Goal: Information Seeking & Learning: Learn about a topic

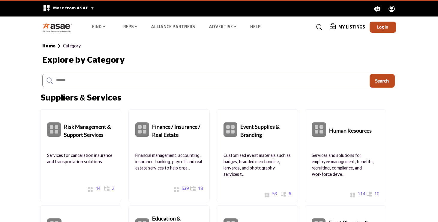
click at [60, 25] on img at bounding box center [58, 27] width 33 height 10
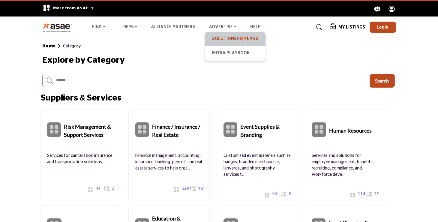
click at [219, 37] on link "SolutionsHQ Plans" at bounding box center [235, 39] width 55 height 8
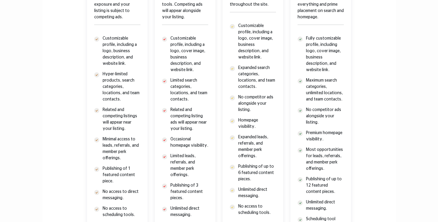
scroll to position [345, 0]
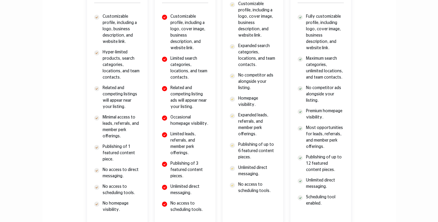
click at [179, 67] on p "Limited search categories, locations, and team contacts." at bounding box center [189, 67] width 38 height 25
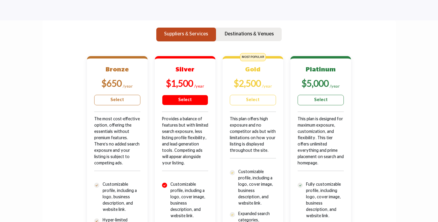
scroll to position [184, 0]
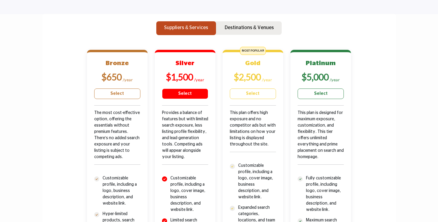
click at [180, 76] on b "$1,500" at bounding box center [179, 76] width 27 height 11
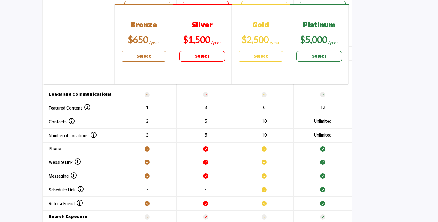
scroll to position [699, 0]
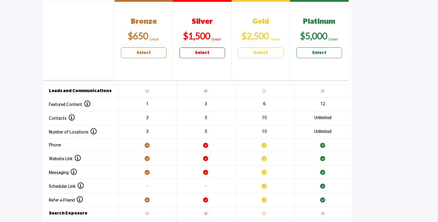
click at [412, 115] on section "Header 1 Bronze $650 Select Silver $1,500 Select Gold $2,500 Select Platinum" at bounding box center [219, 120] width 438 height 367
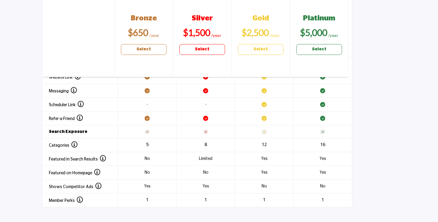
scroll to position [786, 0]
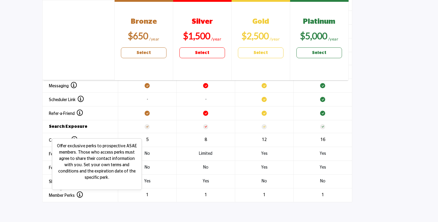
click at [81, 193] on icon at bounding box center [80, 195] width 6 height 6
click at [61, 198] on div "Member Perks Offer exclusive perks to prospective ASAE members. Those who acces…" at bounding box center [66, 195] width 34 height 7
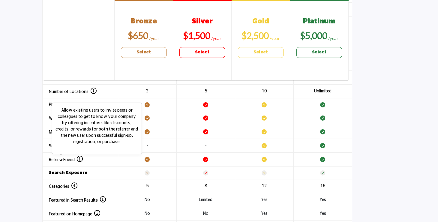
scroll to position [731, 0]
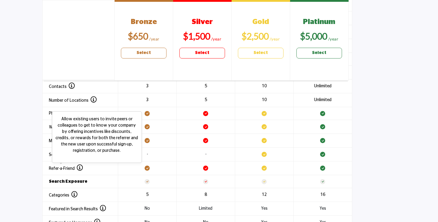
click at [80, 166] on icon at bounding box center [80, 168] width 6 height 6
click at [67, 167] on span "Refer-a-Friend" at bounding box center [66, 168] width 34 height 4
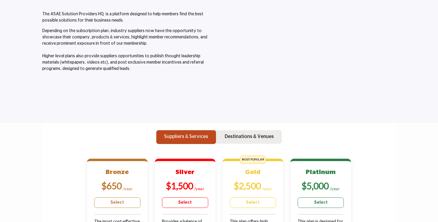
scroll to position [0, 0]
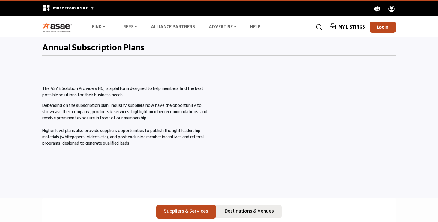
click at [321, 26] on icon at bounding box center [319, 27] width 6 height 6
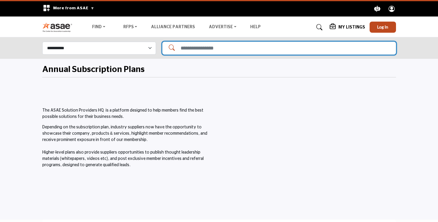
click at [184, 45] on input "Search Solutions" at bounding box center [279, 48] width 234 height 13
type input "**********"
click at [253, 49] on input "**********" at bounding box center [279, 48] width 234 height 13
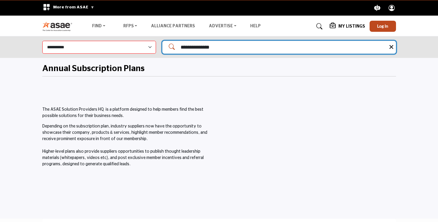
scroll to position [1, 0]
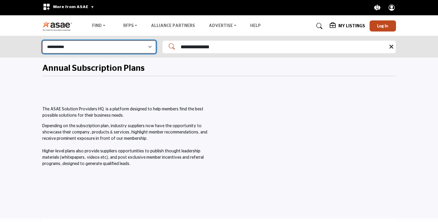
click at [141, 48] on select "**********" at bounding box center [99, 46] width 114 height 13
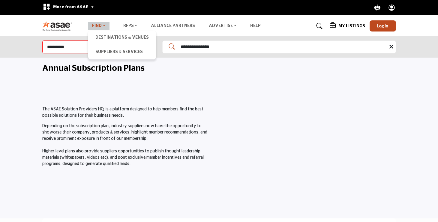
click at [100, 22] on link "Find" at bounding box center [99, 26] width 22 height 8
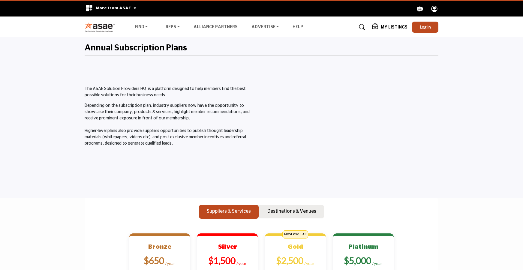
click at [157, 30] on ul "Find Destinations & Venues Suppliers & Services RFPs RFP FAQs Alliance Partners…" at bounding box center [216, 27] width 173 height 8
click at [134, 28] on link "Find" at bounding box center [141, 27] width 22 height 8
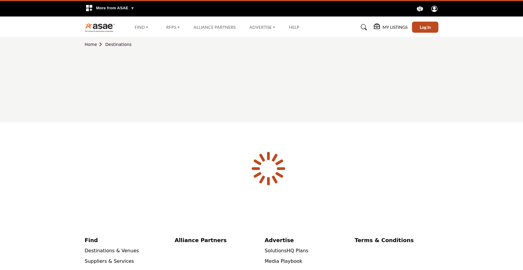
click at [0, 0] on div at bounding box center [0, 0] width 0 height 0
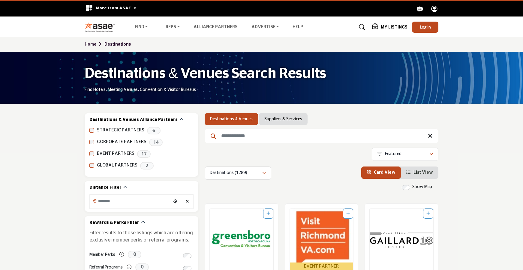
click at [235, 133] on input "Search Keyword" at bounding box center [322, 136] width 234 height 14
type input "**********"
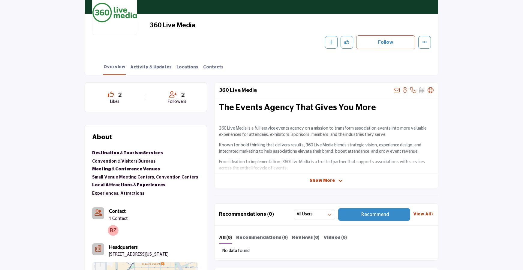
scroll to position [43, 0]
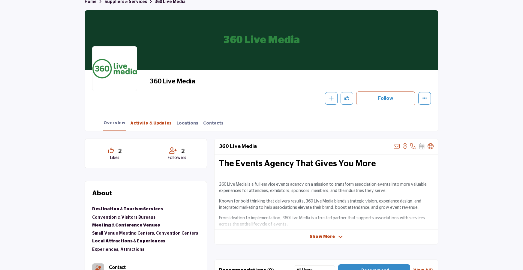
click at [157, 125] on link "Activity & Updates" at bounding box center [151, 125] width 42 height 10
click at [134, 123] on link "Activity & Updates" at bounding box center [151, 125] width 42 height 10
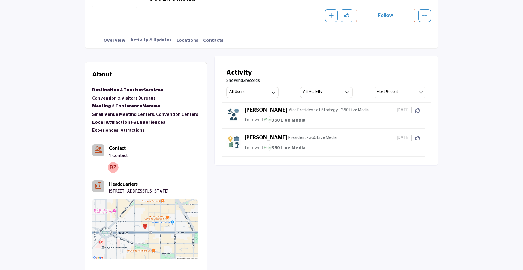
scroll to position [125, 0]
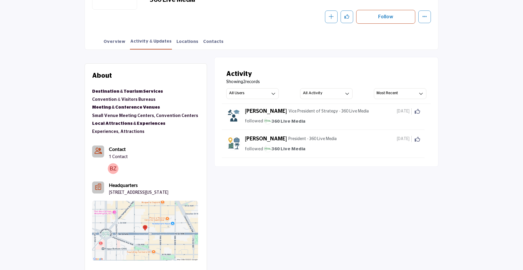
click at [115, 98] on link "Convention & Visitors Bureaus" at bounding box center [123, 99] width 63 height 4
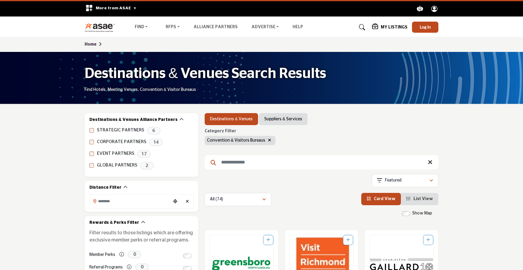
click at [237, 164] on input "Search Keyword" at bounding box center [322, 162] width 234 height 14
type input "**********"
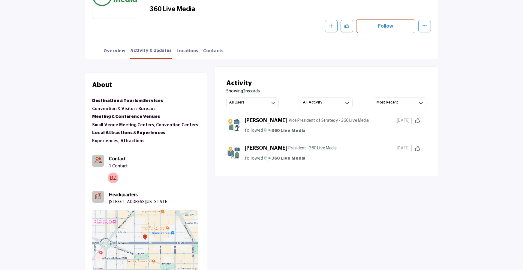
scroll to position [114, 0]
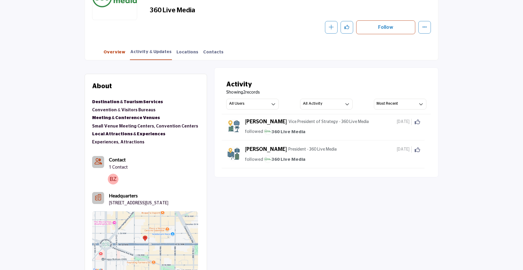
click at [112, 54] on link "Overview" at bounding box center [114, 54] width 22 height 10
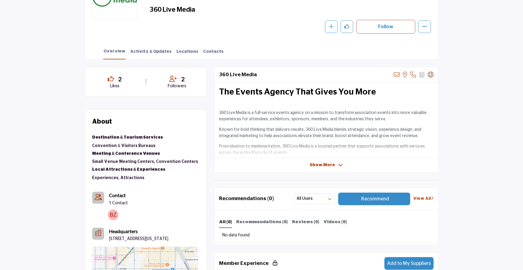
scroll to position [112, 0]
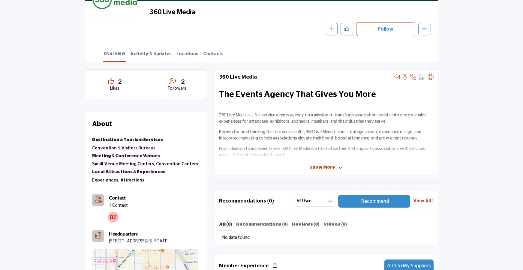
click at [147, 50] on div "Overview Activity & Updates Locations Contacts" at bounding box center [269, 52] width 338 height 19
click at [148, 52] on link "Activity & Updates" at bounding box center [151, 56] width 42 height 10
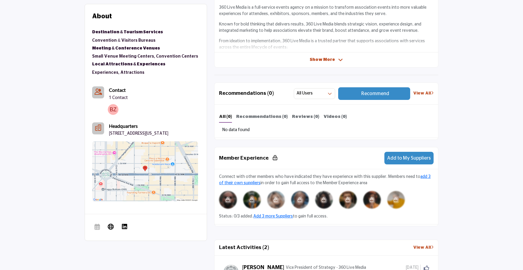
scroll to position [410, 0]
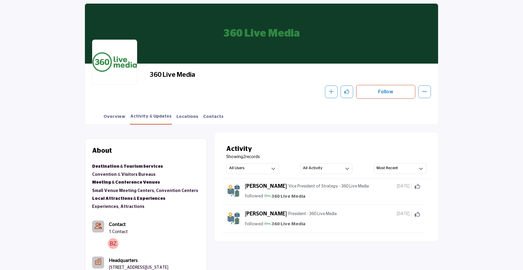
scroll to position [54, 0]
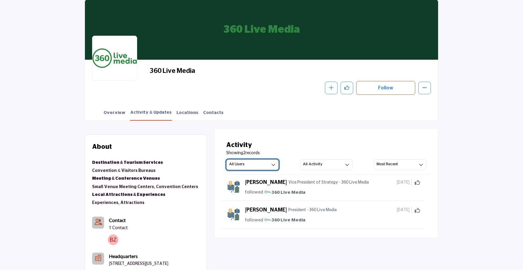
click at [263, 166] on button "All Users" at bounding box center [252, 164] width 52 height 11
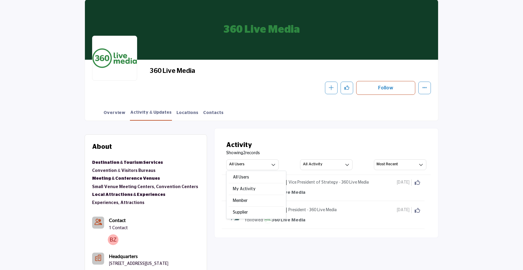
click at [449, 167] on section "About Destinations & Venues Destination & Tourism Services Convention & Visitor…" at bounding box center [261, 253] width 523 height 264
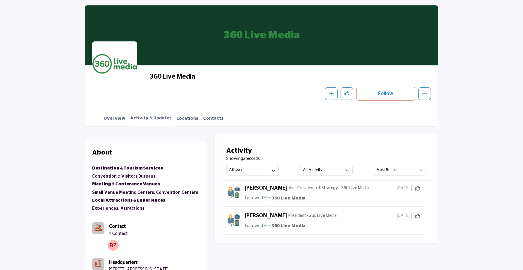
scroll to position [47, 0]
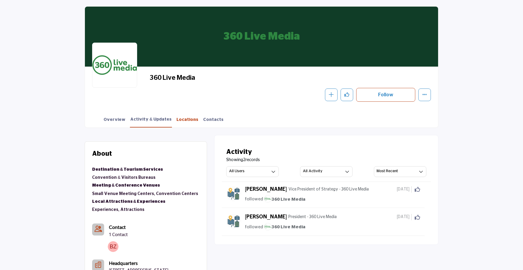
click at [177, 121] on link "Locations" at bounding box center [187, 122] width 22 height 10
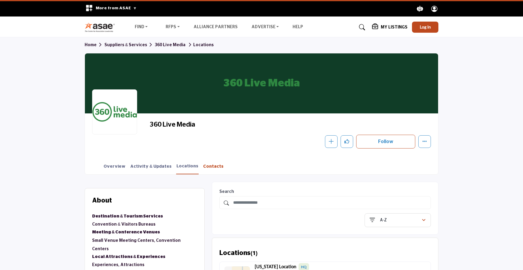
click at [203, 168] on link "Contacts" at bounding box center [213, 168] width 21 height 10
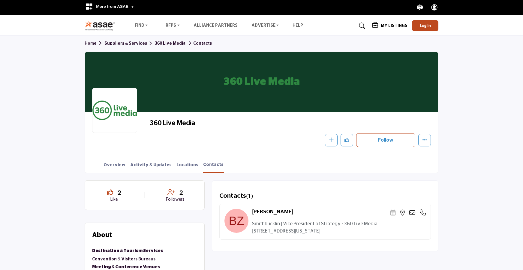
scroll to position [10, 0]
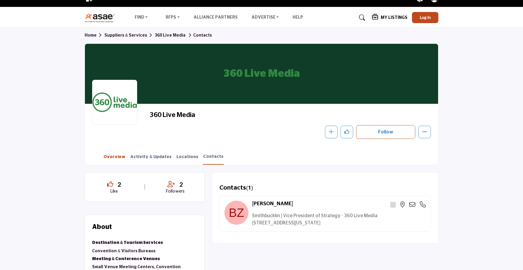
click at [112, 154] on link "Overview" at bounding box center [114, 159] width 22 height 10
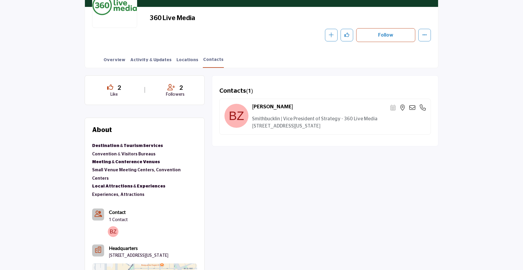
scroll to position [109, 0]
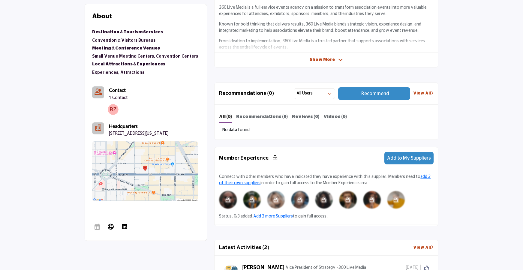
scroll to position [245, 0]
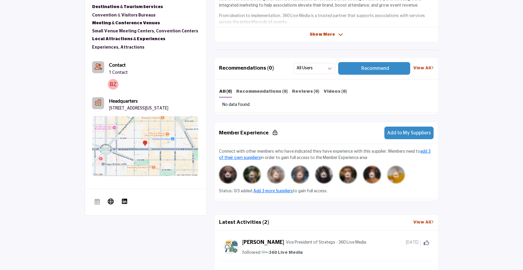
click at [274, 131] on icon at bounding box center [275, 132] width 4 height 5
click at [280, 191] on link "Add 3 more Suppliers" at bounding box center [273, 191] width 40 height 4
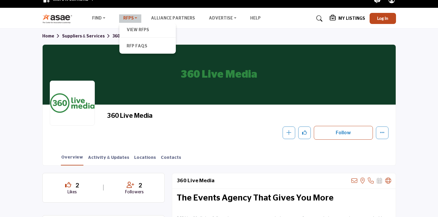
scroll to position [9, 0]
click at [127, 16] on link "RFPs" at bounding box center [130, 18] width 22 height 8
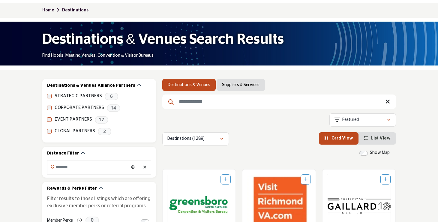
scroll to position [44, 0]
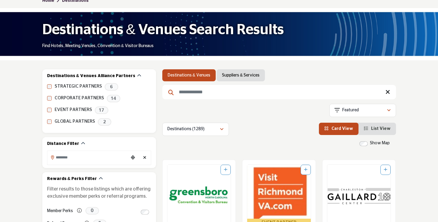
click at [222, 97] on input "Search Keyword" at bounding box center [279, 92] width 234 height 14
type input "**********"
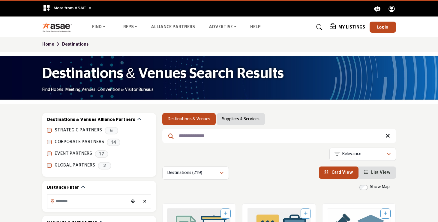
click at [54, 27] on img at bounding box center [58, 27] width 33 height 10
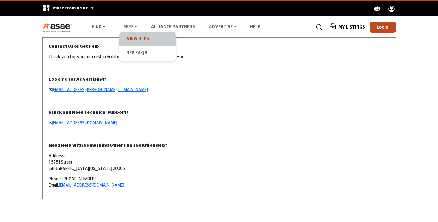
click at [138, 42] on link "View RFPs" at bounding box center [147, 39] width 50 height 8
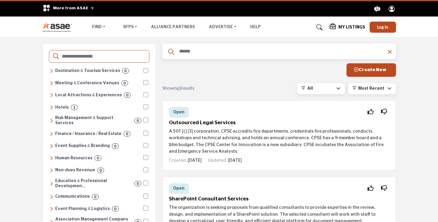
click at [201, 48] on input "text" at bounding box center [281, 51] width 207 height 8
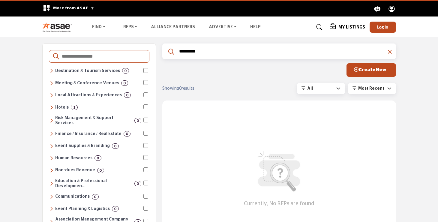
type input "*********"
click at [391, 53] on icon at bounding box center [390, 52] width 4 height 6
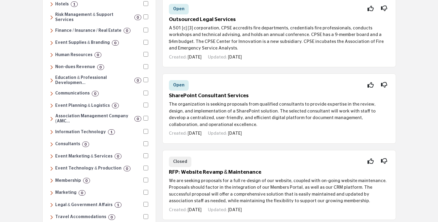
scroll to position [127, 0]
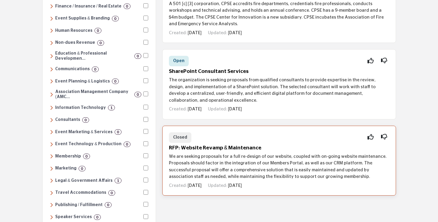
click at [230, 141] on div "Closed Interested Not Interested" at bounding box center [279, 137] width 220 height 10
click at [235, 148] on h5 "RFP: Website Revamp & Maintenance" at bounding box center [279, 148] width 220 height 6
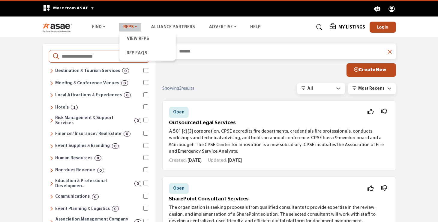
click at [135, 28] on link "RFPs" at bounding box center [130, 27] width 22 height 8
click at [78, 69] on h6 "Destination & Tourism Services" at bounding box center [87, 70] width 65 height 5
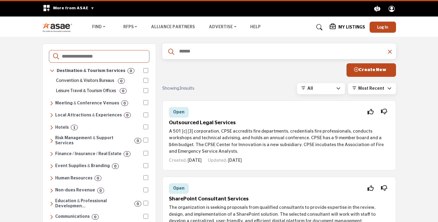
click at [55, 26] on img at bounding box center [58, 27] width 33 height 10
click at [94, 28] on link "Find" at bounding box center [99, 27] width 22 height 8
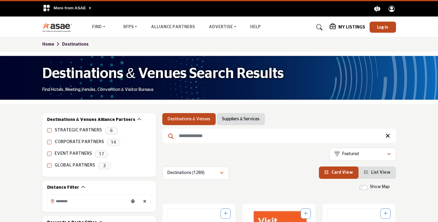
click at [256, 133] on input "Search Keyword" at bounding box center [279, 136] width 234 height 14
type input "***"
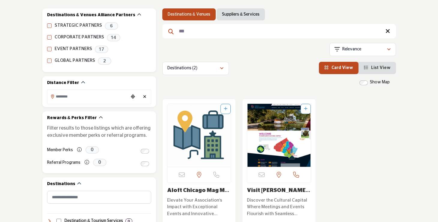
scroll to position [98, 0]
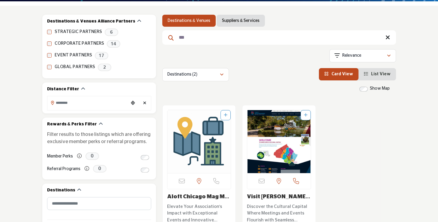
click at [226, 22] on link "Suppliers & Services" at bounding box center [240, 21] width 37 height 6
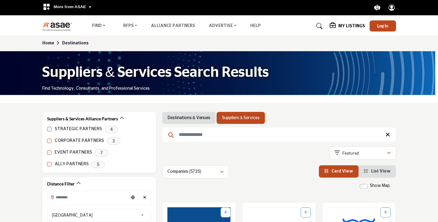
scroll to position [54, 0]
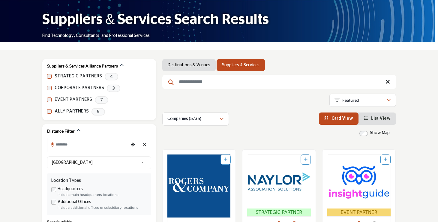
click at [227, 65] on link "Suppliers & Services" at bounding box center [240, 65] width 37 height 6
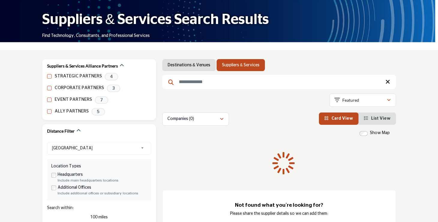
scroll to position [109, 0]
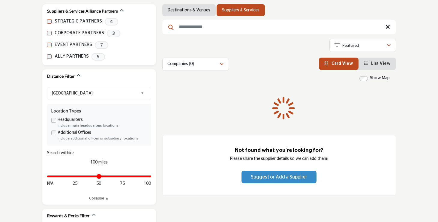
click at [268, 148] on h3 "Not found what you're looking for?" at bounding box center [279, 150] width 209 height 6
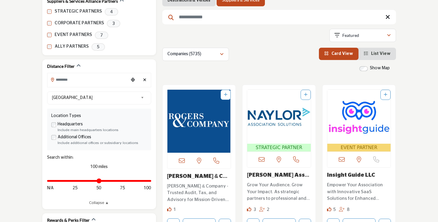
scroll to position [119, 0]
click at [266, 112] on img "Open Listing in new tab" at bounding box center [279, 117] width 64 height 54
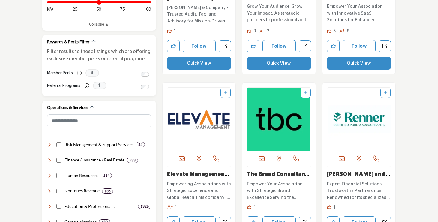
scroll to position [298, 0]
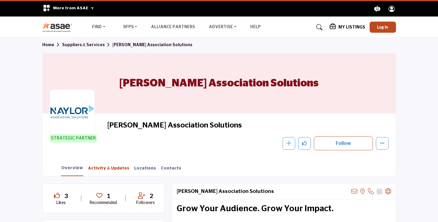
click at [111, 170] on link "Activity & Updates" at bounding box center [109, 170] width 42 height 10
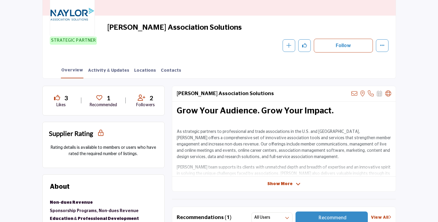
scroll to position [100, 0]
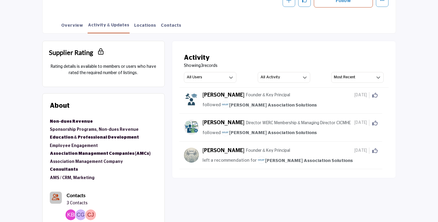
scroll to position [52, 0]
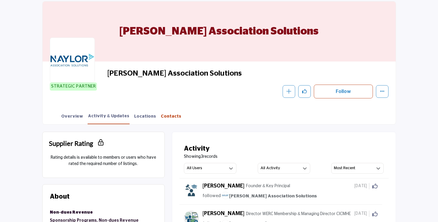
click at [160, 118] on link "Contacts" at bounding box center [170, 118] width 21 height 10
click at [134, 116] on link "Locations" at bounding box center [145, 118] width 22 height 10
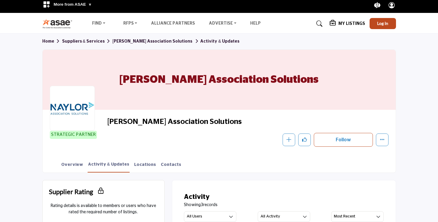
scroll to position [0, 0]
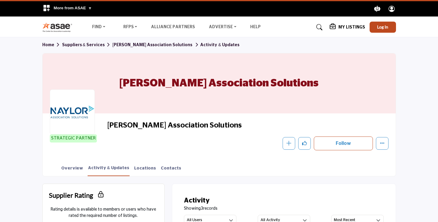
click at [70, 45] on link "Suppliers & Services" at bounding box center [87, 45] width 50 height 4
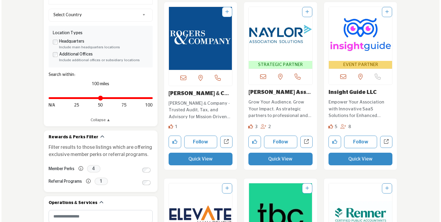
scroll to position [202, 0]
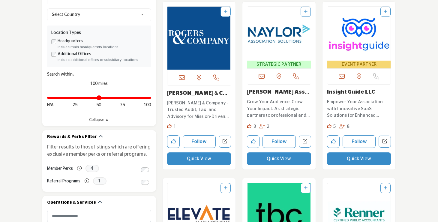
click at [358, 164] on button "Quick View" at bounding box center [359, 158] width 64 height 13
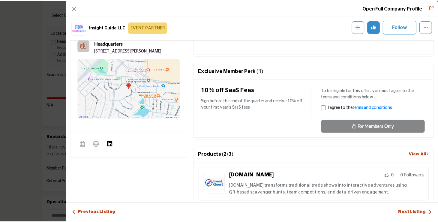
scroll to position [389, 0]
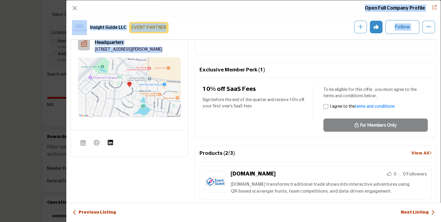
click at [7, 107] on div "Open Full Company Profile Insight Guide LLC EVENT PARTNER Follow Following" at bounding box center [220, 111] width 441 height 222
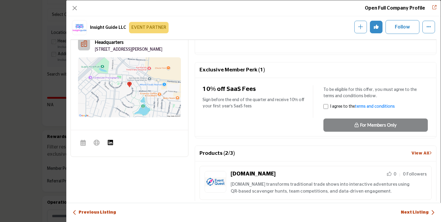
click at [67, 176] on div "Insight Guide LLC EVENT PARTNER Follow Following" at bounding box center [253, 108] width 374 height 185
drag, startPoint x: 65, startPoint y: 178, endPoint x: 6, endPoint y: 162, distance: 60.9
click at [5, 162] on div "Open Full Company Profile Insight Guide LLC EVENT PARTNER Follow Following" at bounding box center [220, 111] width 441 height 222
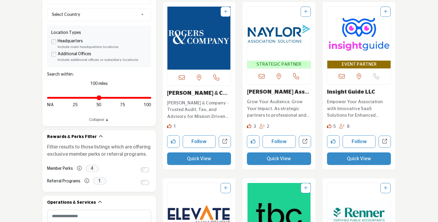
click at [365, 64] on span "EVENT PARTNER" at bounding box center [358, 64] width 61 height 7
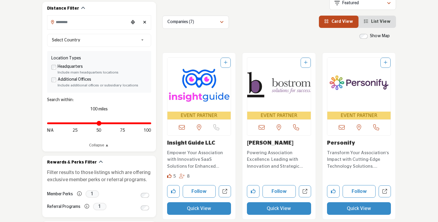
scroll to position [178, 0]
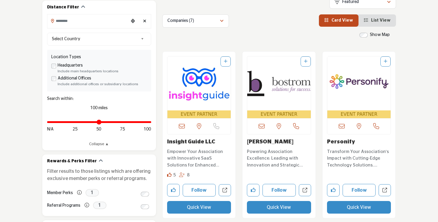
click at [183, 84] on img "Open Listing in new tab" at bounding box center [199, 83] width 64 height 54
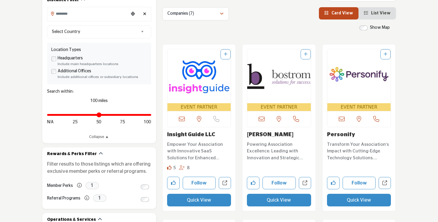
scroll to position [186, 0]
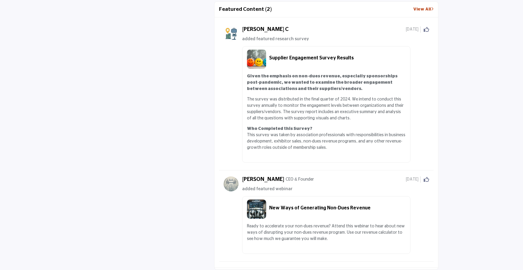
scroll to position [666, 0]
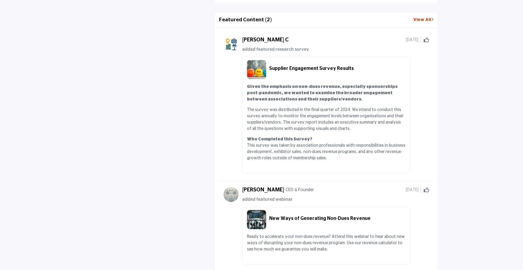
click at [424, 19] on link "View All" at bounding box center [423, 20] width 20 height 6
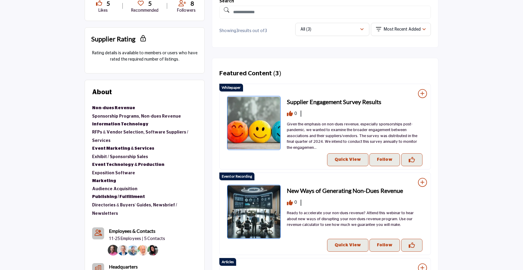
scroll to position [256, 0]
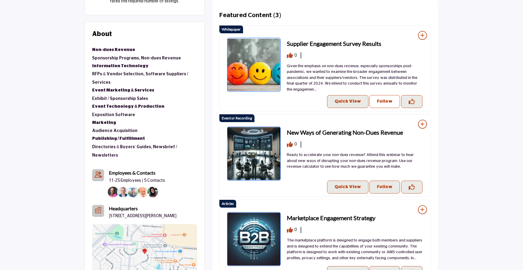
click at [373, 107] on button "Follow" at bounding box center [384, 101] width 31 height 13
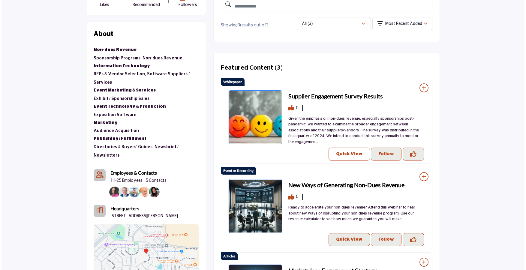
scroll to position [203, 0]
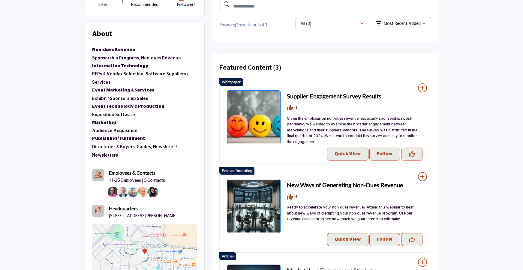
click at [341, 151] on p "Quick View" at bounding box center [347, 154] width 26 height 6
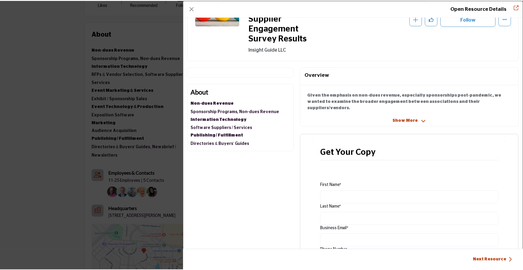
scroll to position [0, 0]
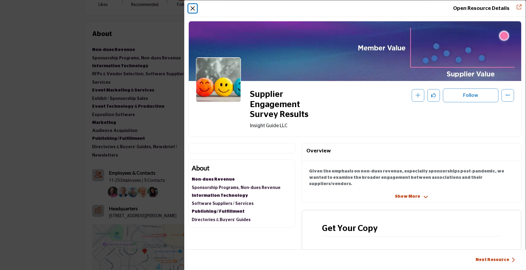
click at [191, 7] on button "Close" at bounding box center [192, 8] width 8 height 8
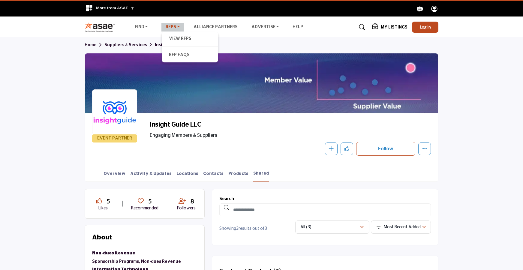
click at [169, 23] on link "RFPs" at bounding box center [172, 27] width 22 height 8
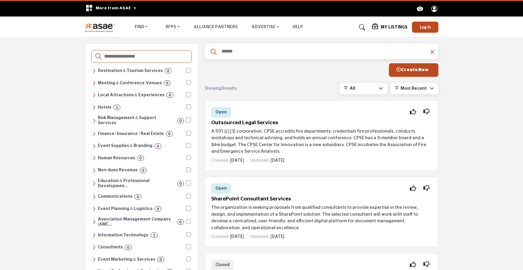
click at [363, 27] on icon at bounding box center [362, 27] width 6 height 6
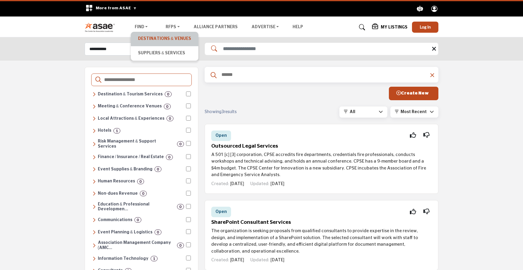
click at [144, 35] on link "Destinations & Venues" at bounding box center [164, 39] width 61 height 8
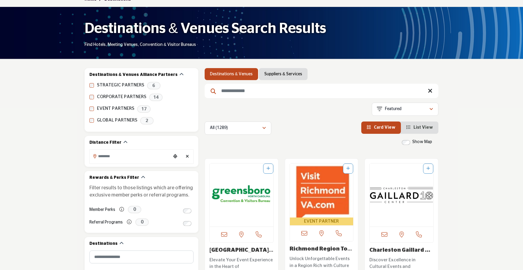
scroll to position [117, 0]
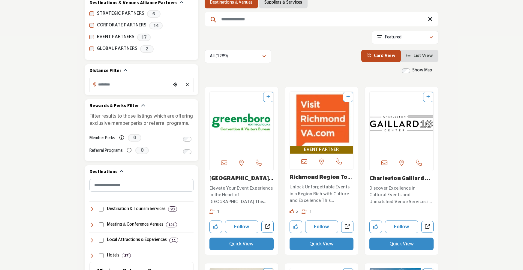
click at [307, 151] on span "EVENT PARTNER" at bounding box center [321, 149] width 61 height 7
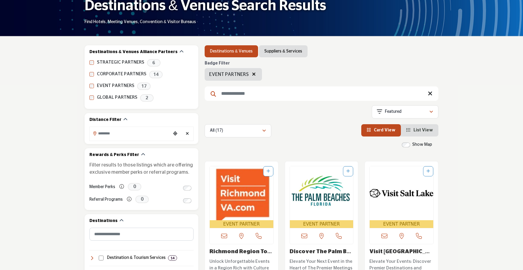
scroll to position [184, 0]
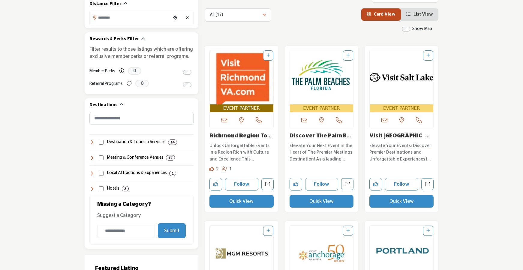
click at [239, 107] on span "EVENT PARTNER" at bounding box center [241, 108] width 61 height 7
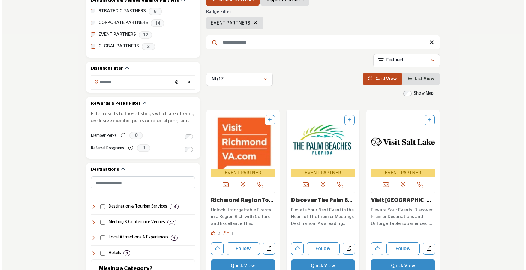
scroll to position [145, 0]
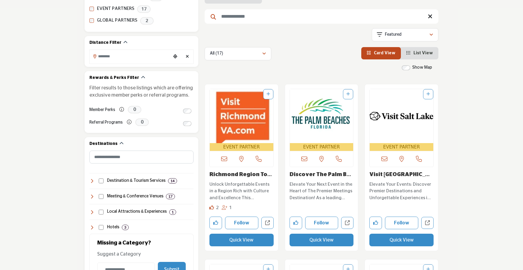
click at [242, 235] on button "Quick View" at bounding box center [241, 240] width 64 height 13
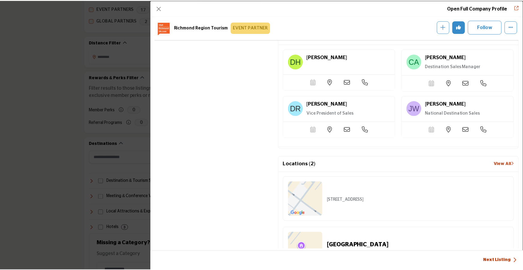
scroll to position [498, 0]
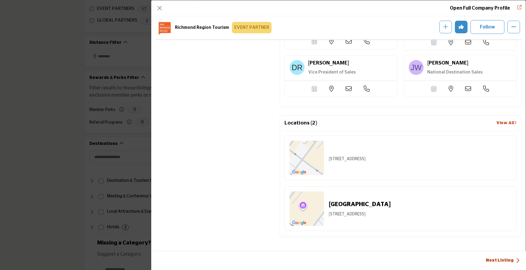
click at [88, 177] on div "Open Full Company Profile Richmond Region Tourism EVENT PARTNER Follow Following" at bounding box center [263, 135] width 526 height 270
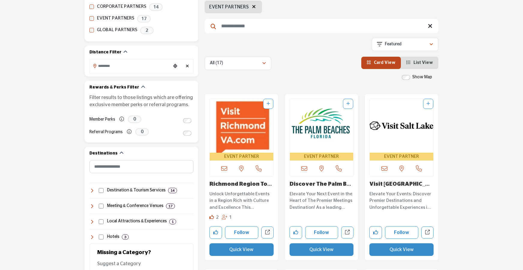
scroll to position [97, 0]
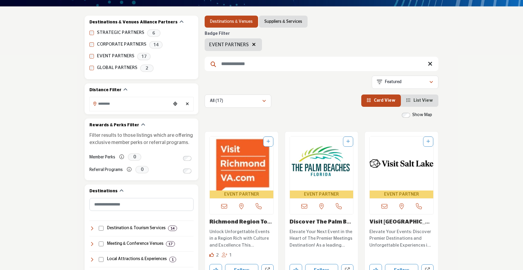
click at [252, 44] on icon "button" at bounding box center [254, 44] width 4 height 5
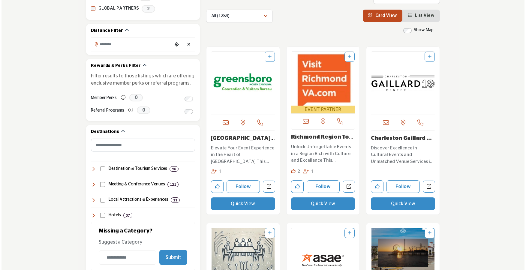
scroll to position [161, 0]
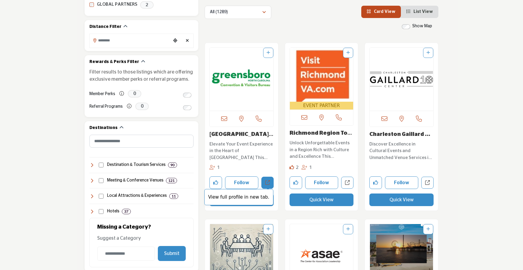
click at [256, 200] on p "View full profile in new tab." at bounding box center [239, 197] width 62 height 7
click at [240, 203] on button "Quick View" at bounding box center [241, 199] width 64 height 13
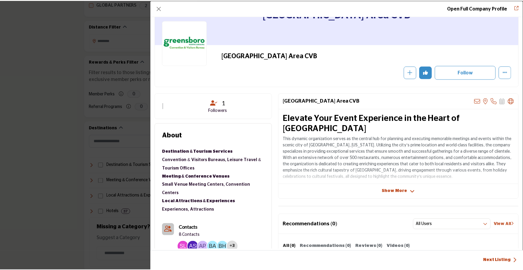
scroll to position [0, 0]
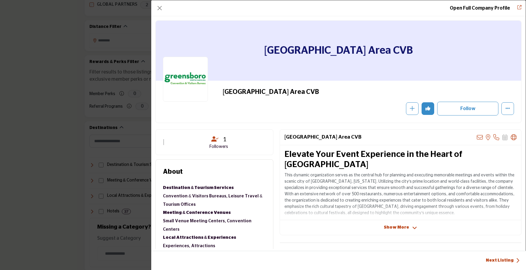
click at [58, 139] on div "Open Full Company Profile Greensboro Area CVB Follow Following" at bounding box center [263, 135] width 526 height 270
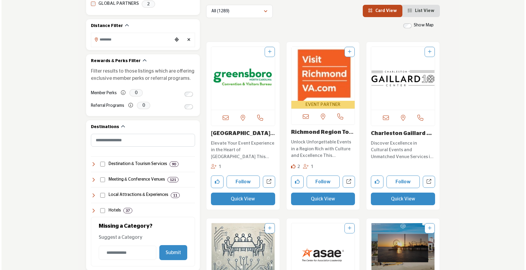
scroll to position [162, 0]
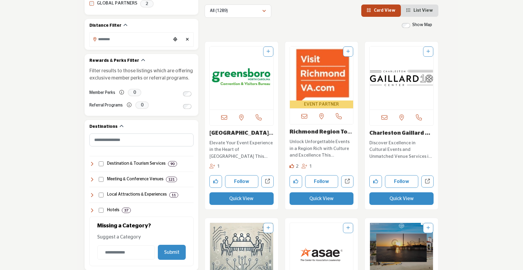
drag, startPoint x: 421, startPoint y: 197, endPoint x: 227, endPoint y: 159, distance: 197.9
click at [421, 198] on button "Quick View" at bounding box center [401, 198] width 64 height 13
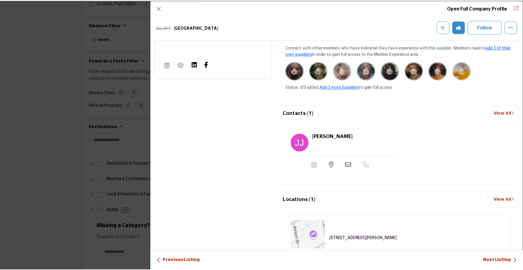
scroll to position [355, 0]
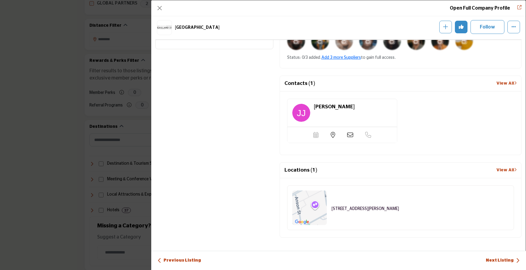
click at [105, 201] on div "Open Full Company Profile Charleston Gaillard Center Follow Following" at bounding box center [263, 135] width 526 height 270
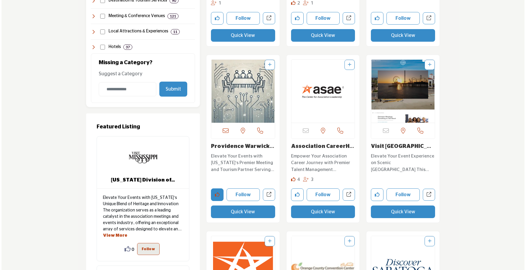
scroll to position [326, 0]
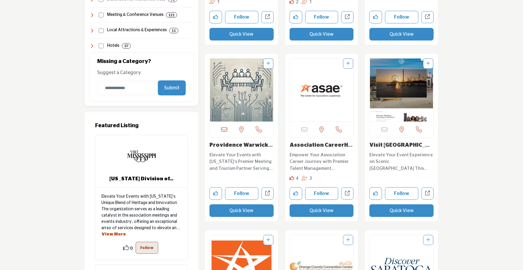
click at [307, 210] on button "Quick View" at bounding box center [321, 210] width 64 height 13
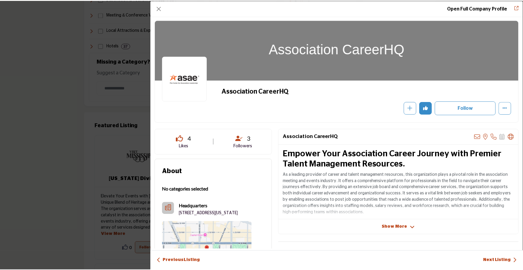
scroll to position [0, 0]
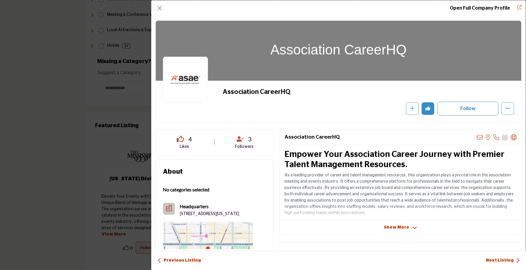
click at [36, 183] on div "Open Full Company Profile Association CareerHQ Follow Following" at bounding box center [263, 135] width 526 height 270
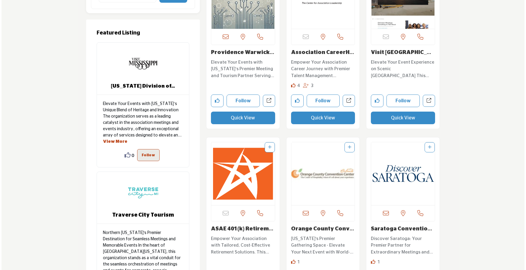
scroll to position [523, 0]
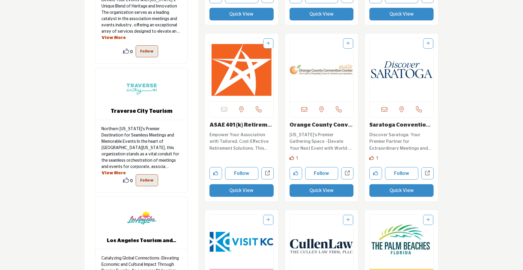
click at [399, 194] on button "Quick View" at bounding box center [401, 190] width 64 height 13
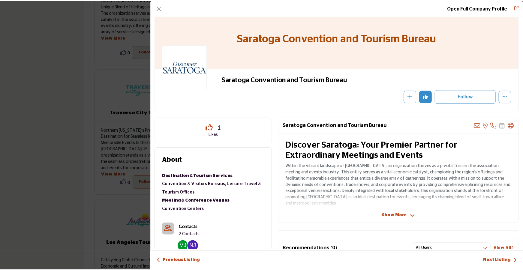
scroll to position [0, 0]
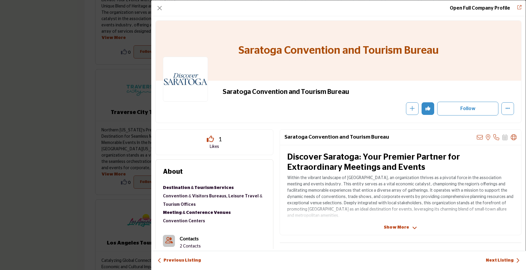
click at [78, 159] on div "Open Full Company Profile Saratoga Convention and Tourism Bureau Follow Followi…" at bounding box center [263, 135] width 526 height 270
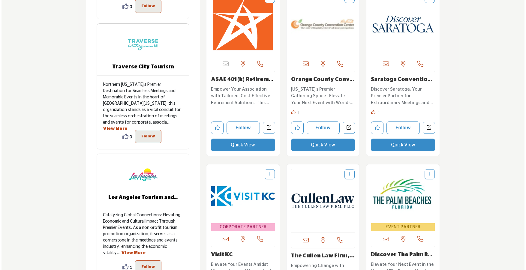
scroll to position [712, 0]
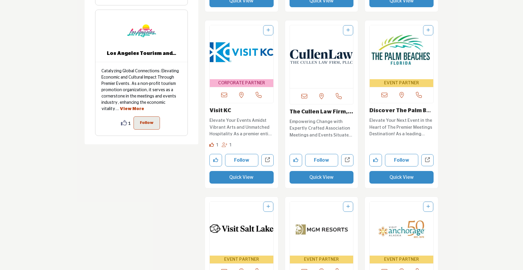
click at [244, 180] on button "Quick View" at bounding box center [241, 177] width 64 height 13
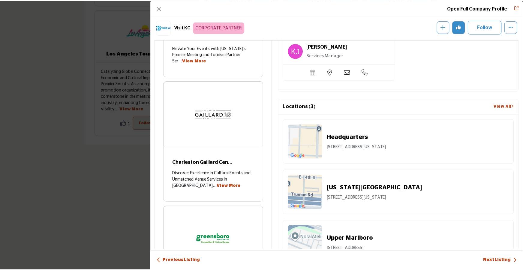
scroll to position [675, 0]
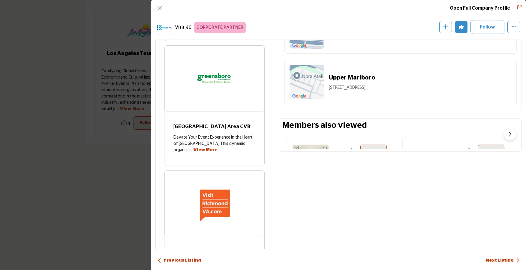
click at [62, 236] on div "Open Full Company Profile Visit KC CORPORATE PARTNER Follow Following Visit KC" at bounding box center [263, 135] width 526 height 270
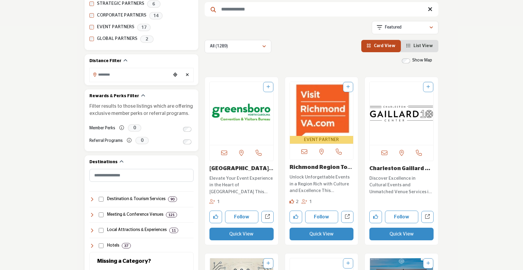
scroll to position [0, 0]
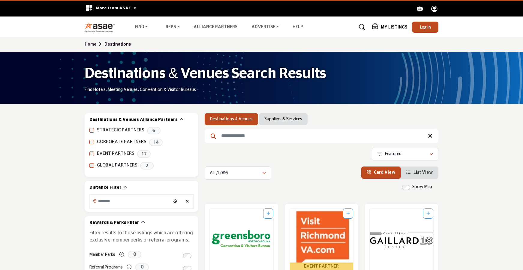
click at [279, 120] on link "Suppliers & Services" at bounding box center [282, 119] width 37 height 6
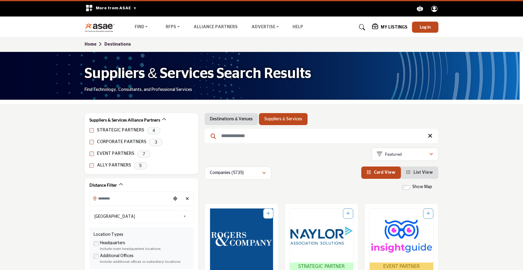
click at [288, 136] on input "Search Keyword" at bounding box center [322, 136] width 234 height 14
type input "***"
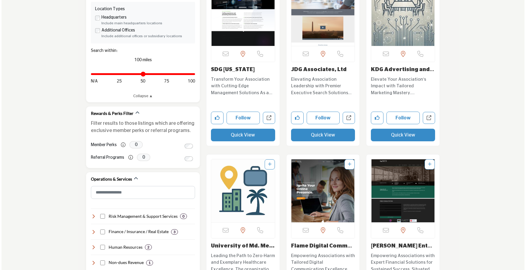
scroll to position [319, 0]
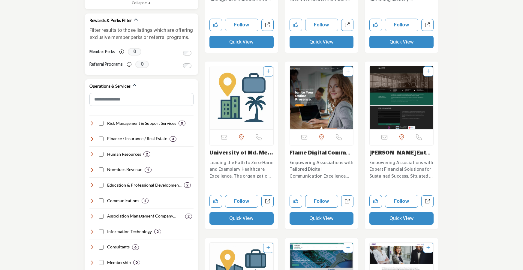
drag, startPoint x: 334, startPoint y: 221, endPoint x: 459, endPoint y: 144, distance: 146.8
click at [335, 221] on button "Quick View" at bounding box center [321, 218] width 64 height 13
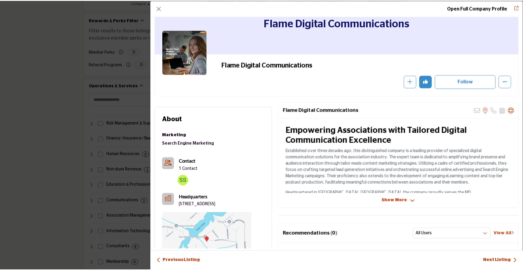
scroll to position [0, 0]
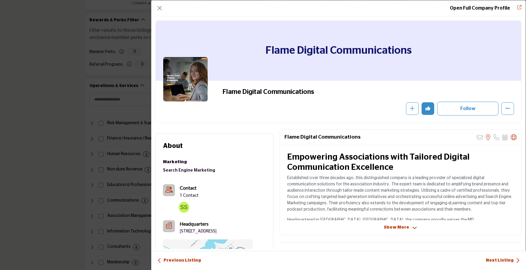
click at [59, 167] on div "Open Full Company Profile Flame Digital Communications Follow Following" at bounding box center [263, 135] width 526 height 270
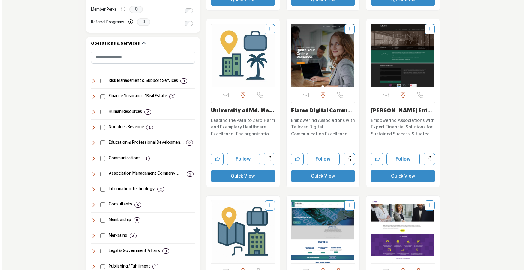
scroll to position [503, 0]
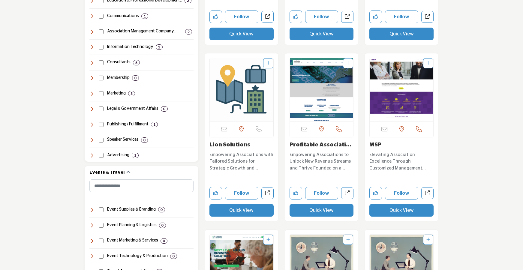
click at [398, 210] on button "Quick View" at bounding box center [401, 210] width 64 height 13
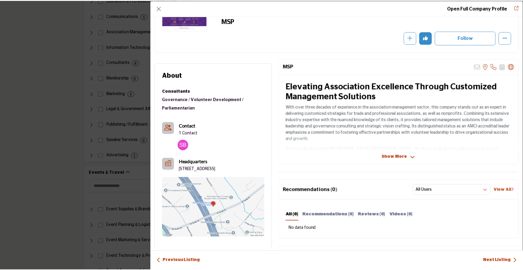
scroll to position [0, 0]
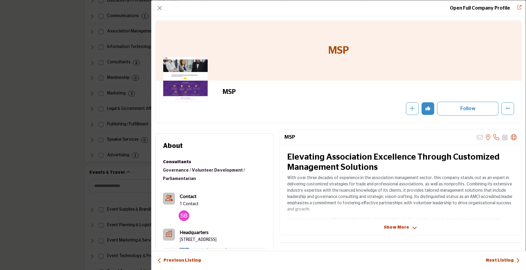
click at [65, 155] on div "Open Full Company Profile MSP Follow Following MSP" at bounding box center [263, 135] width 526 height 270
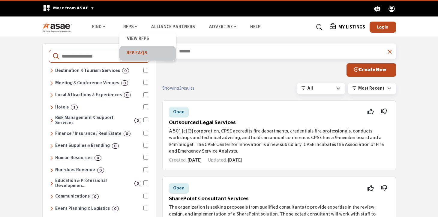
click at [142, 54] on link "RFP FAQs" at bounding box center [147, 53] width 50 height 8
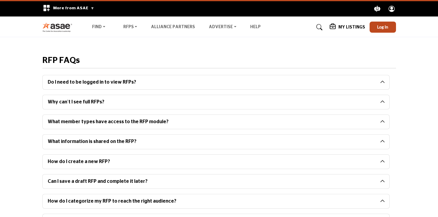
click at [121, 81] on button "Do I need to be logged in to view RFPs?" at bounding box center [211, 82] width 337 height 14
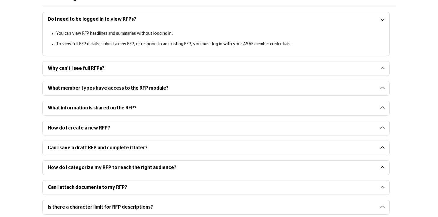
scroll to position [61, 0]
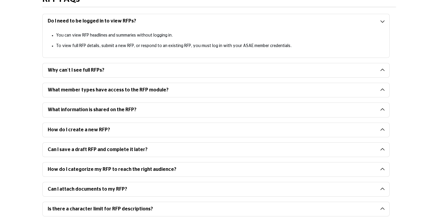
click at [120, 65] on button "Why can’t I see full RFPs?" at bounding box center [211, 70] width 337 height 14
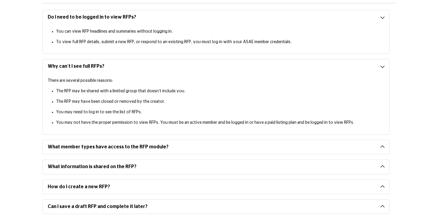
scroll to position [70, 0]
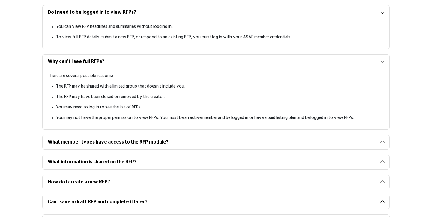
click at [91, 146] on button "What member types have access to the RFP module?" at bounding box center [211, 142] width 337 height 14
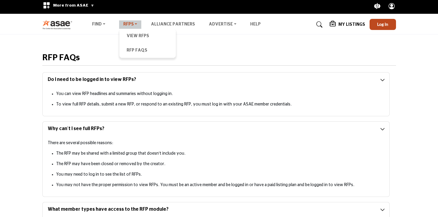
scroll to position [0, 0]
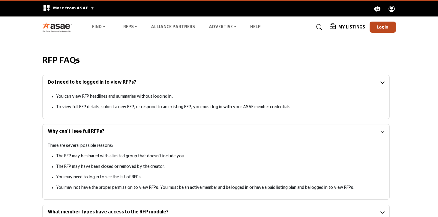
click at [64, 21] on nav "Find Destinations & Venues" at bounding box center [219, 26] width 438 height 15
click at [66, 25] on img at bounding box center [58, 27] width 33 height 10
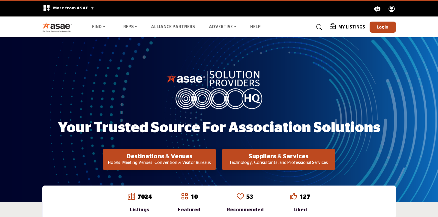
click at [320, 25] on icon at bounding box center [319, 27] width 6 height 6
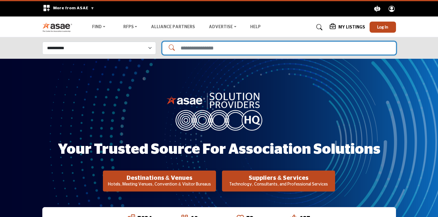
click at [322, 46] on input "Search Solutions" at bounding box center [279, 48] width 234 height 13
type input "**********"
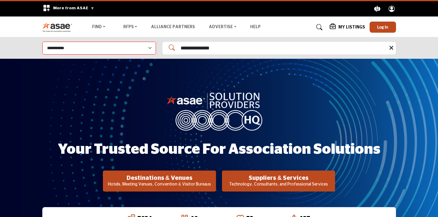
click at [12, 44] on div "**********" at bounding box center [219, 48] width 438 height 22
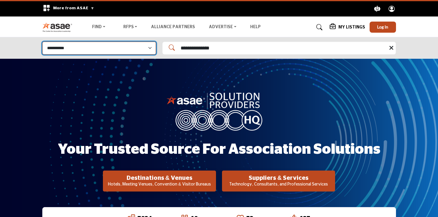
click at [86, 50] on select "**********" at bounding box center [99, 48] width 114 height 13
select select "**********"
click at [42, 42] on select "**********" at bounding box center [99, 48] width 114 height 13
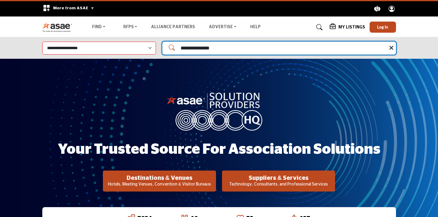
click at [233, 44] on input "**********" at bounding box center [279, 48] width 234 height 13
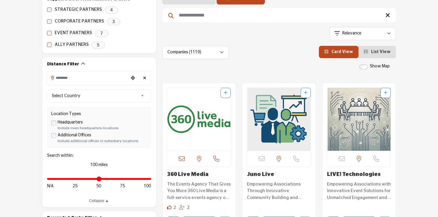
scroll to position [122, 0]
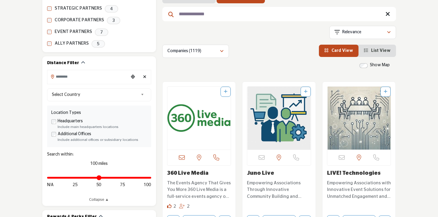
click at [204, 113] on img "Open Listing in new tab" at bounding box center [199, 118] width 64 height 63
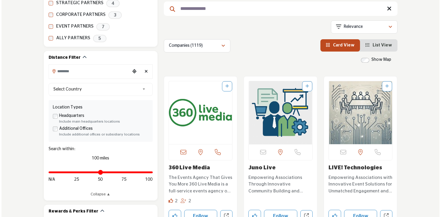
scroll to position [157, 0]
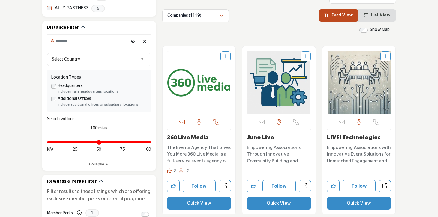
click at [202, 201] on button "Quick View" at bounding box center [199, 203] width 64 height 13
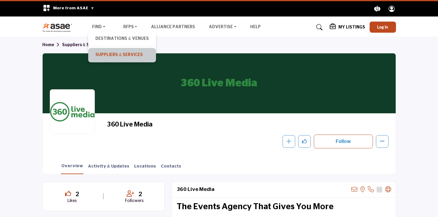
click at [106, 52] on link "Suppliers & Services" at bounding box center [121, 55] width 61 height 8
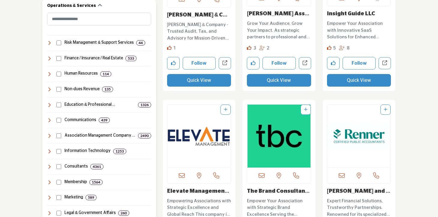
scroll to position [283, 0]
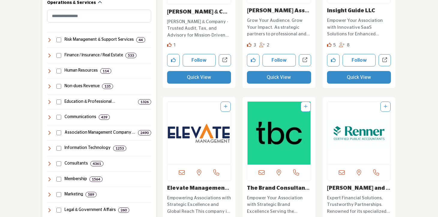
click at [49, 85] on icon at bounding box center [49, 86] width 5 height 5
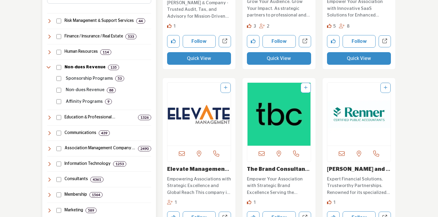
scroll to position [314, 0]
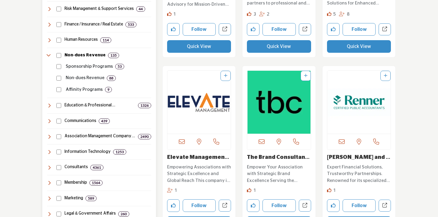
click at [52, 106] on icon at bounding box center [49, 105] width 5 height 5
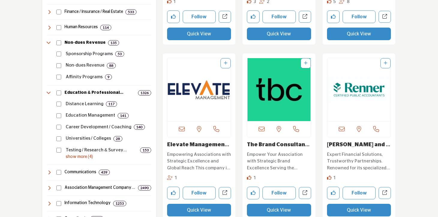
scroll to position [374, 0]
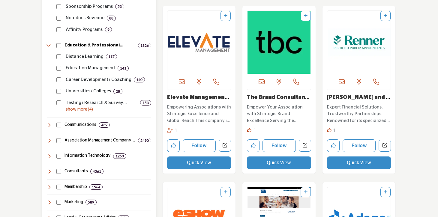
click at [47, 127] on icon at bounding box center [49, 125] width 5 height 5
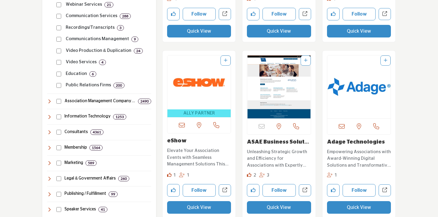
scroll to position [508, 0]
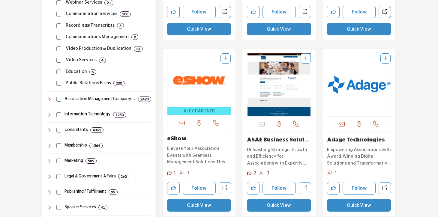
click at [50, 98] on icon at bounding box center [49, 99] width 5 height 5
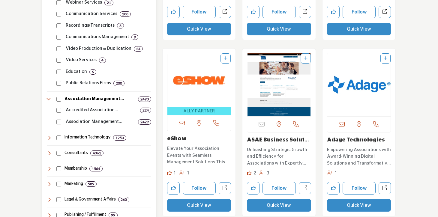
click at [47, 97] on icon at bounding box center [49, 99] width 5 height 5
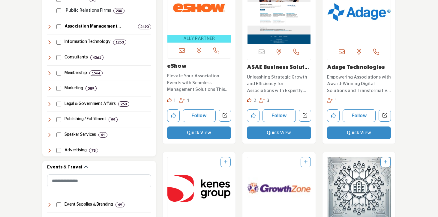
scroll to position [589, 0]
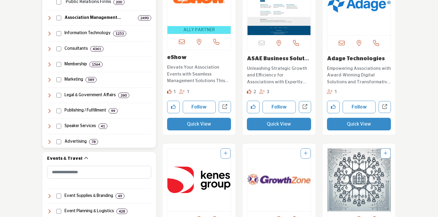
click at [50, 63] on icon at bounding box center [49, 64] width 5 height 5
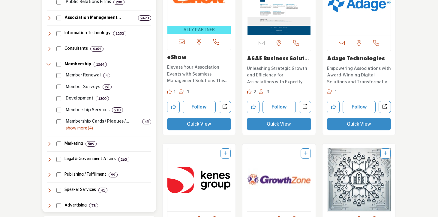
click at [49, 144] on icon at bounding box center [49, 144] width 5 height 5
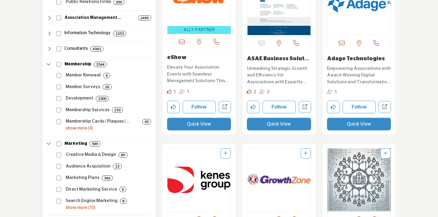
click at [85, 129] on p "show more (4)" at bounding box center [108, 128] width 85 height 6
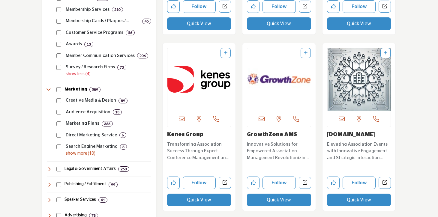
scroll to position [799, 0]
